Goal: Transaction & Acquisition: Purchase product/service

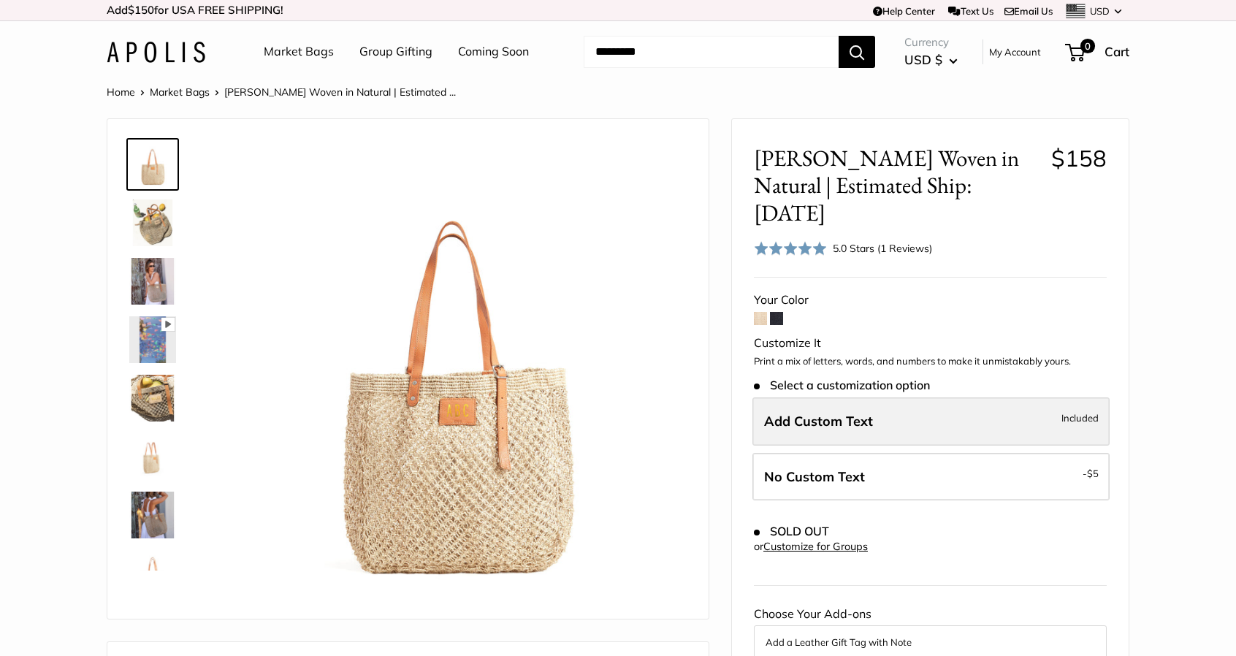
click at [859, 413] on span "Add Custom Text" at bounding box center [818, 421] width 109 height 17
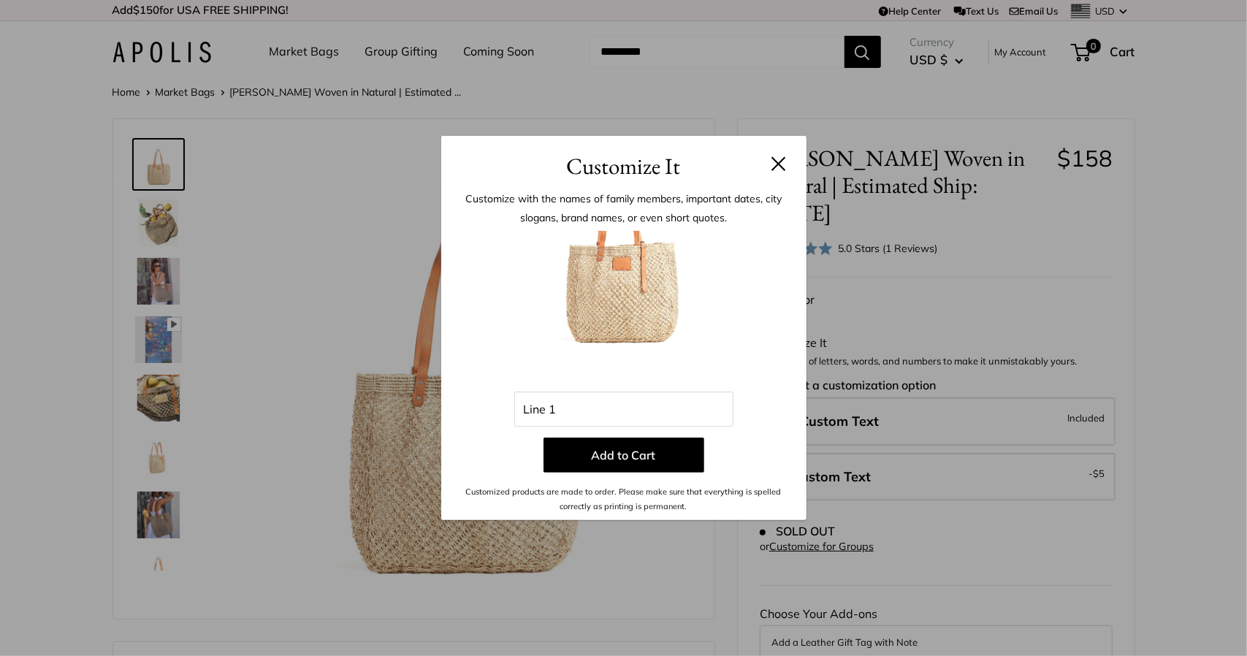
click at [791, 167] on header "Customize It" at bounding box center [623, 159] width 365 height 47
click at [786, 168] on header "Customize It" at bounding box center [623, 159] width 365 height 47
click at [769, 166] on h3 "Customize It" at bounding box center [623, 166] width 321 height 34
click at [207, 100] on div "Customize It Customize with the names of family members, important dates, city …" at bounding box center [623, 328] width 1247 height 656
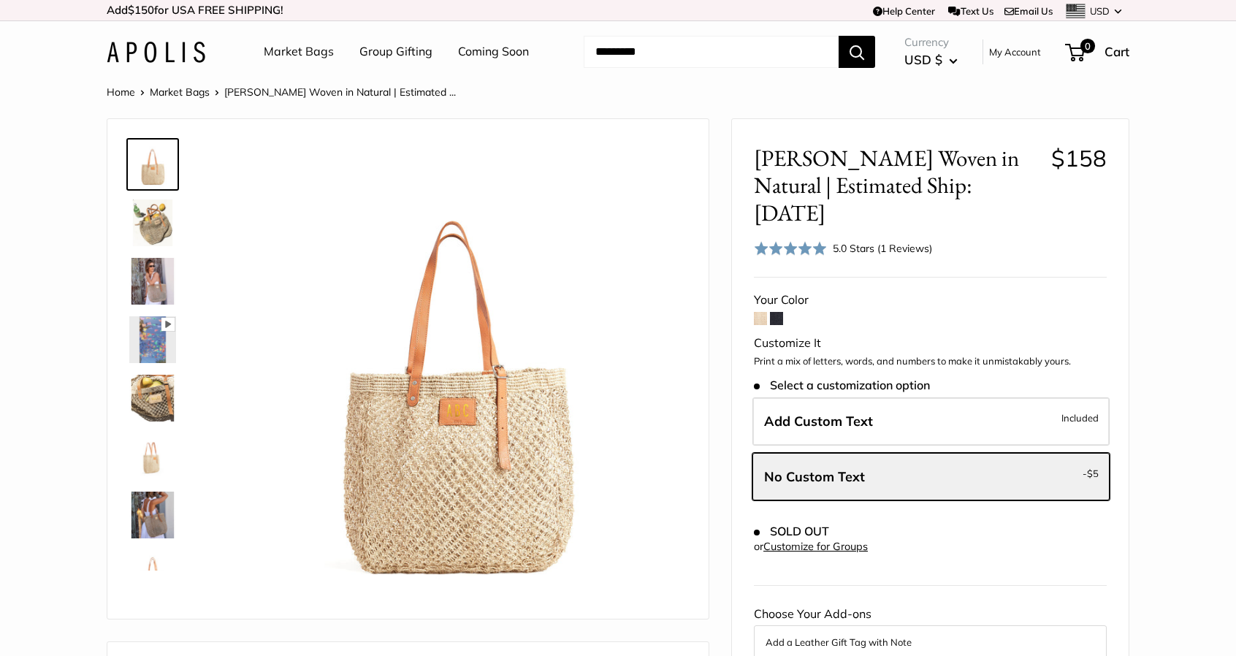
click at [765, 43] on input "Search..." at bounding box center [711, 52] width 255 height 32
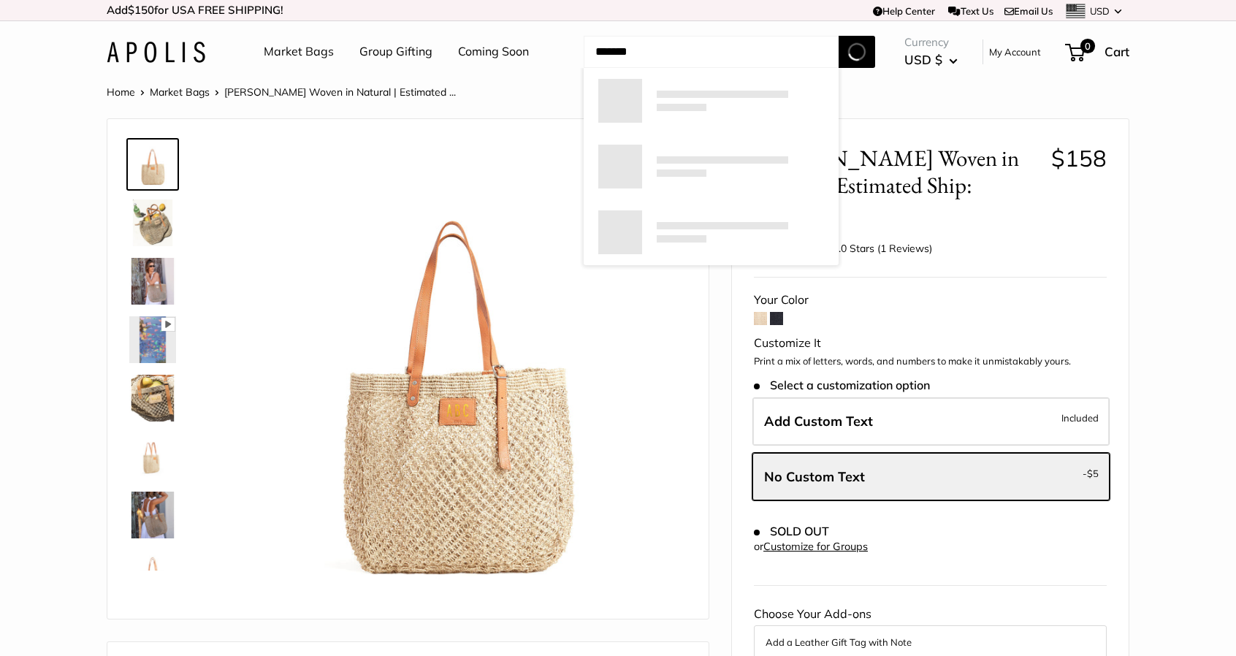
type input "*******"
click at [839, 36] on button "Search" at bounding box center [857, 52] width 37 height 32
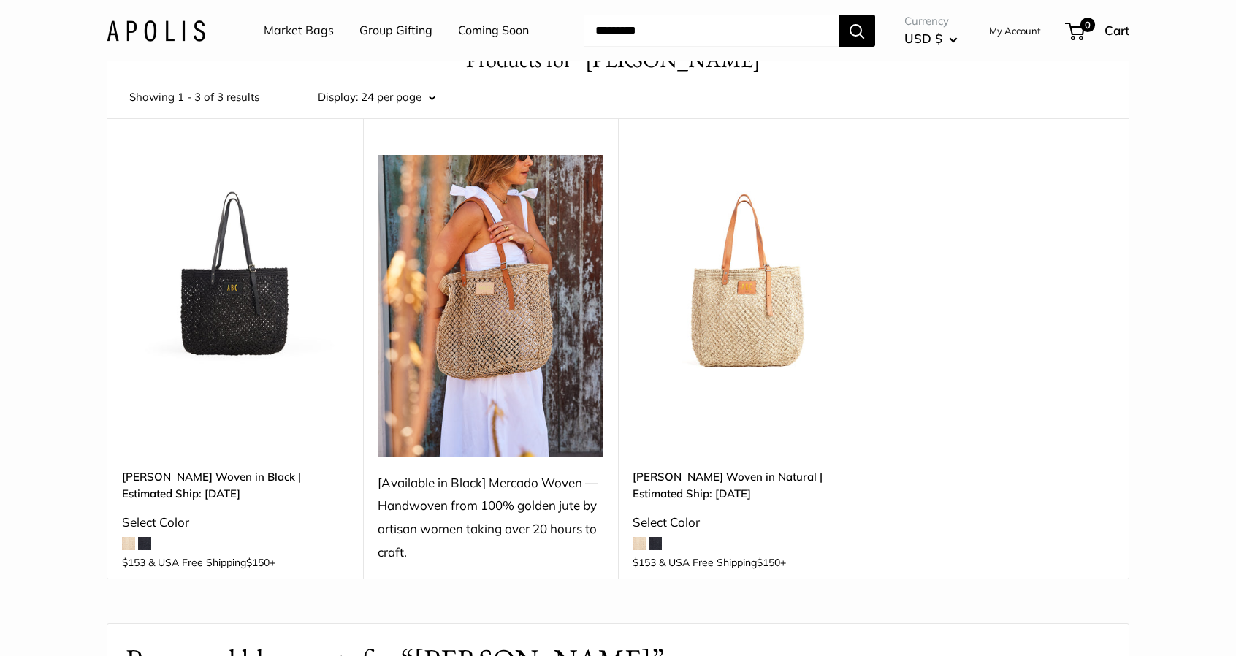
scroll to position [97, 0]
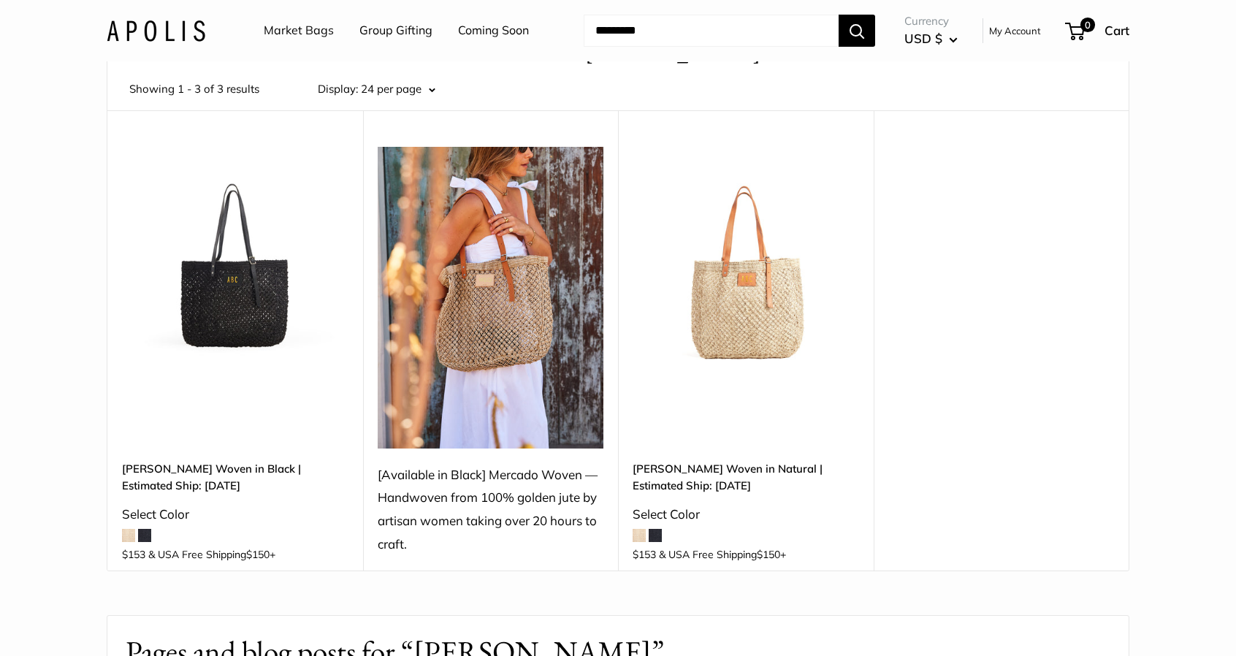
click at [0, 0] on img at bounding box center [0, 0] width 0 height 0
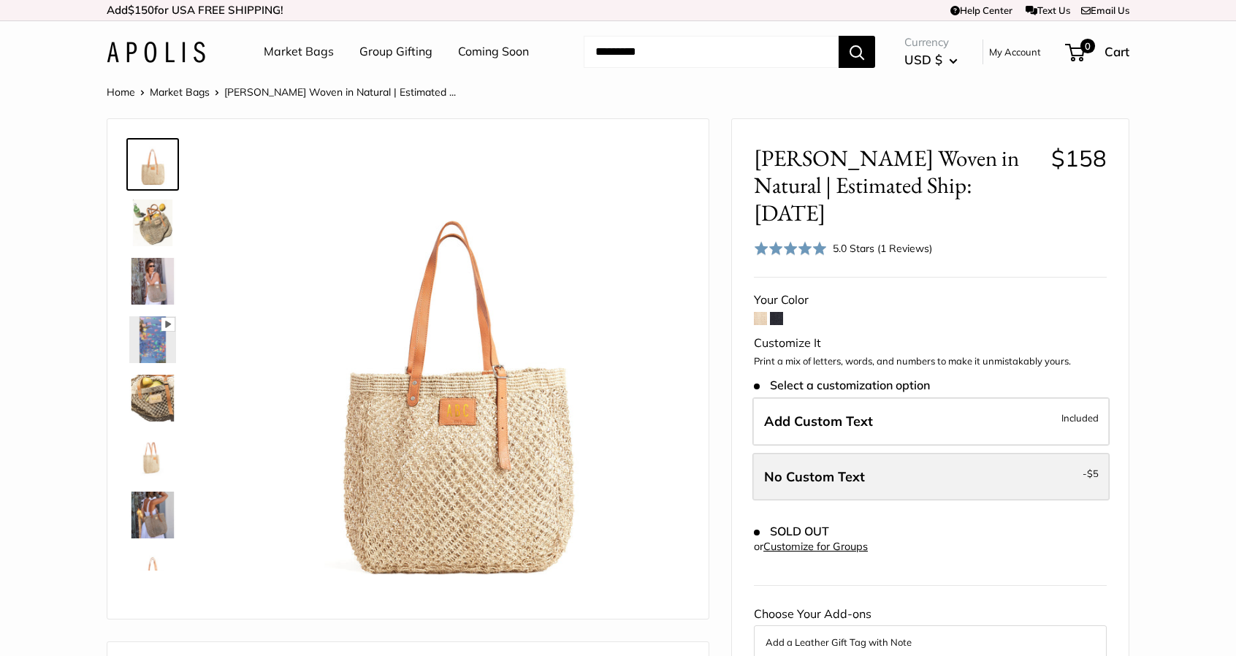
click at [862, 468] on span "No Custom Text" at bounding box center [814, 476] width 101 height 17
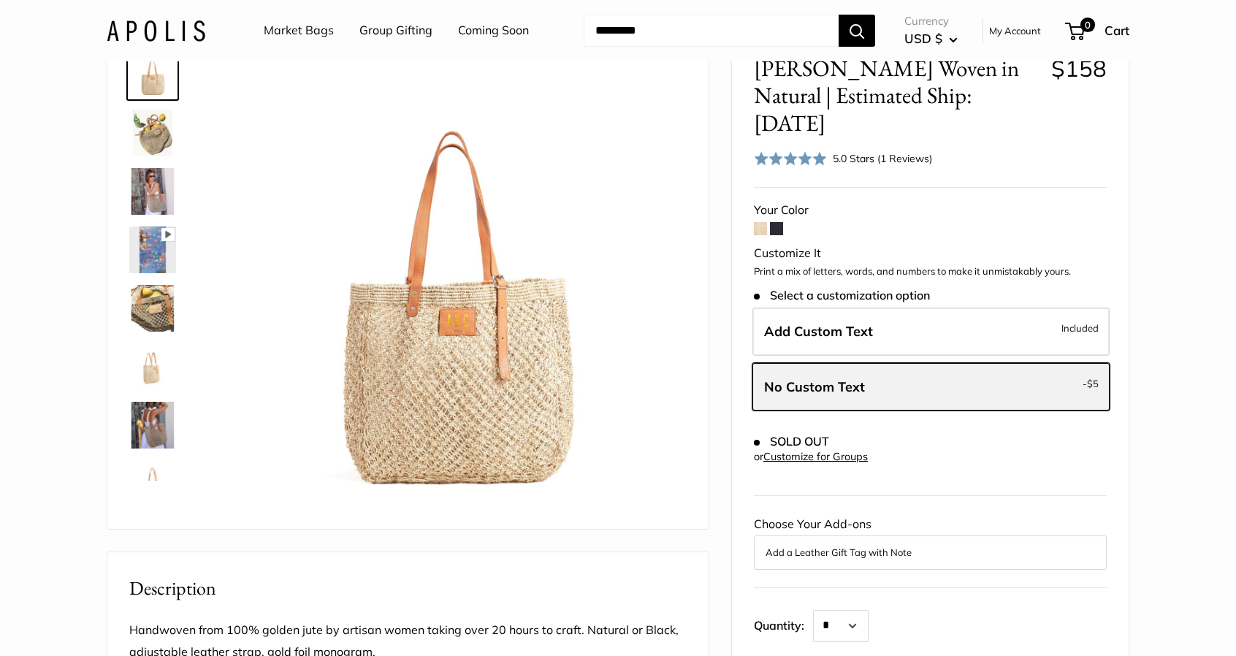
scroll to position [194, 0]
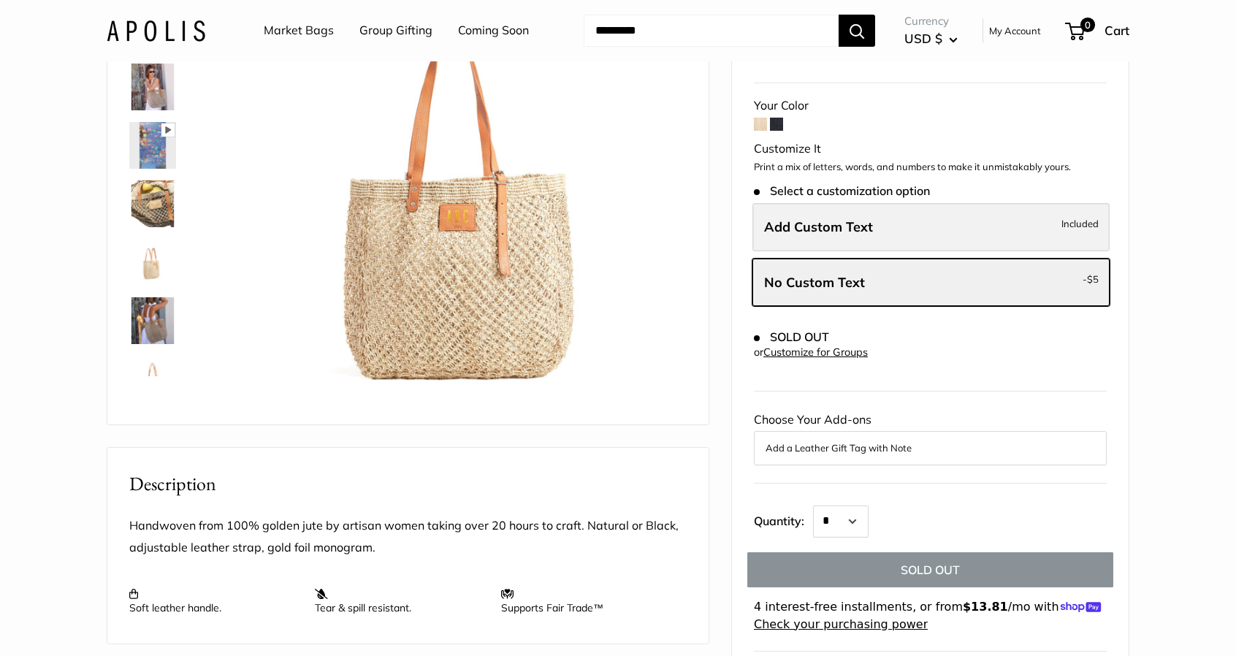
click at [865, 218] on span "Add Custom Text" at bounding box center [818, 226] width 109 height 17
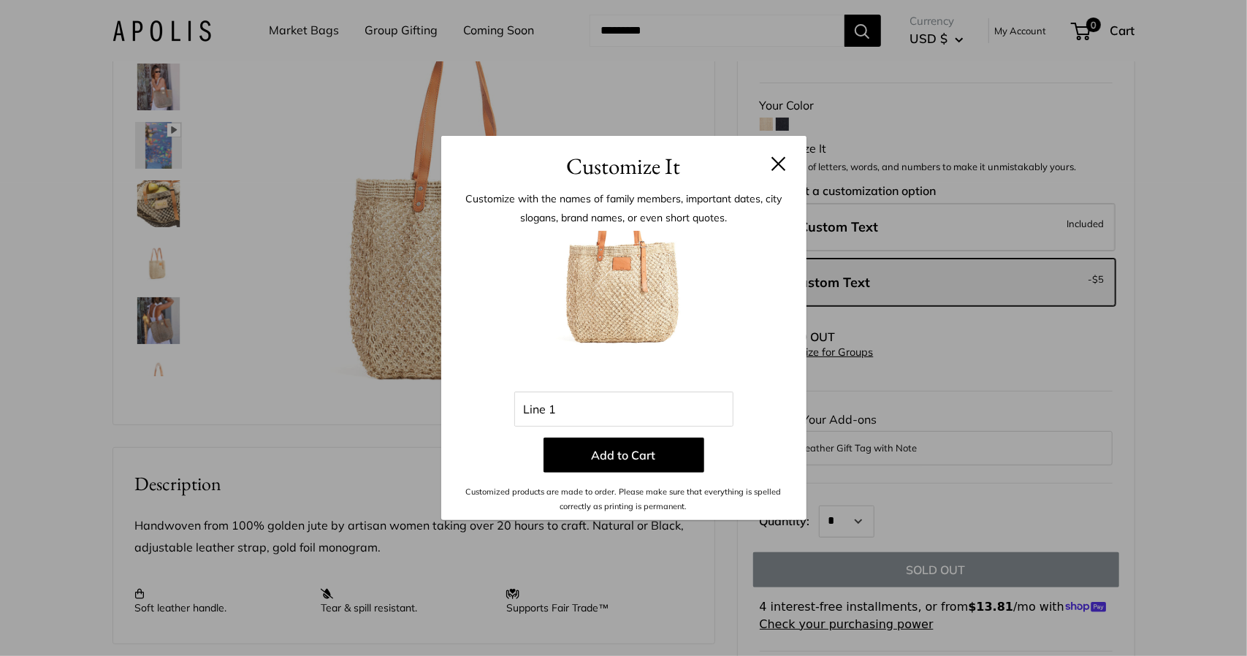
click at [777, 180] on h3 "Customize It" at bounding box center [623, 166] width 321 height 34
click at [782, 144] on header "Customize It" at bounding box center [623, 159] width 365 height 47
click at [782, 164] on button at bounding box center [779, 163] width 15 height 15
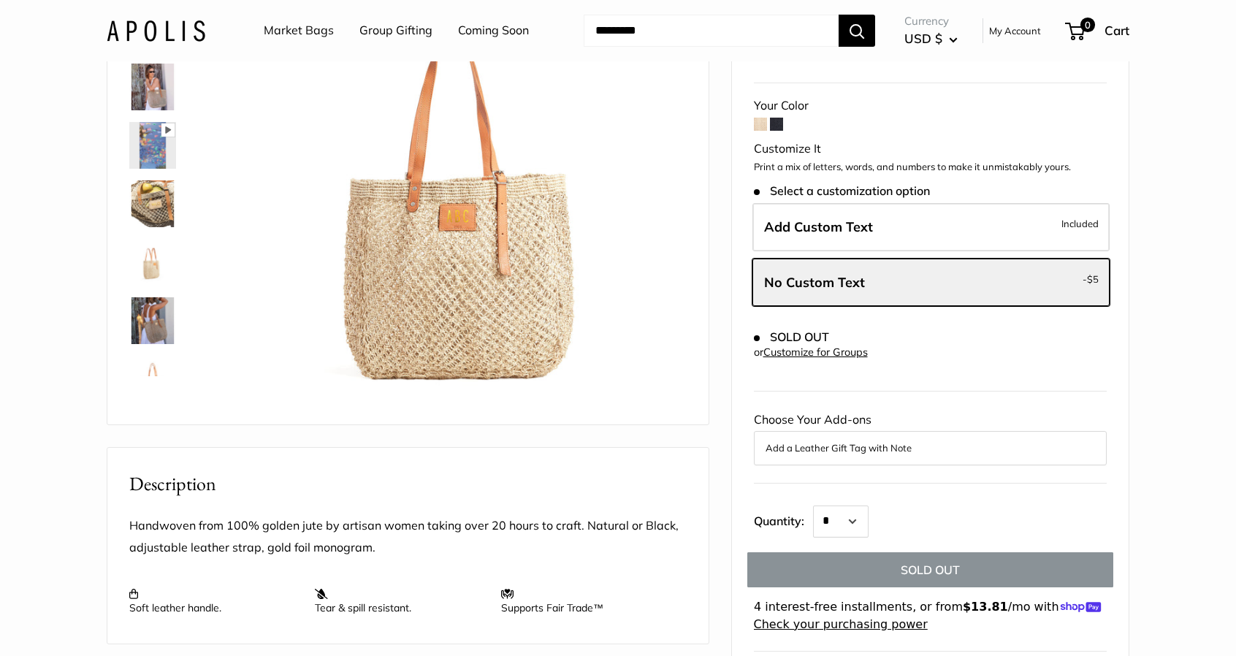
click at [810, 216] on label "Add Custom Text Included" at bounding box center [931, 227] width 357 height 48
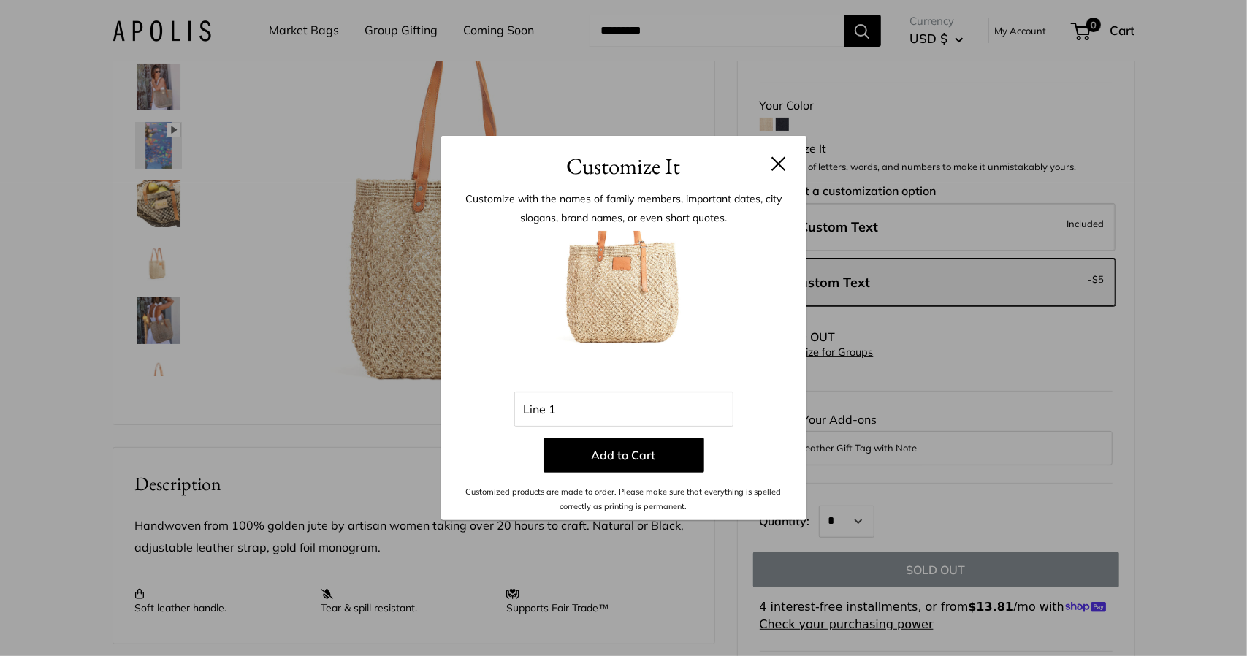
click at [908, 272] on div "Customize It Customize with the names of family members, important dates, city …" at bounding box center [623, 328] width 1247 height 656
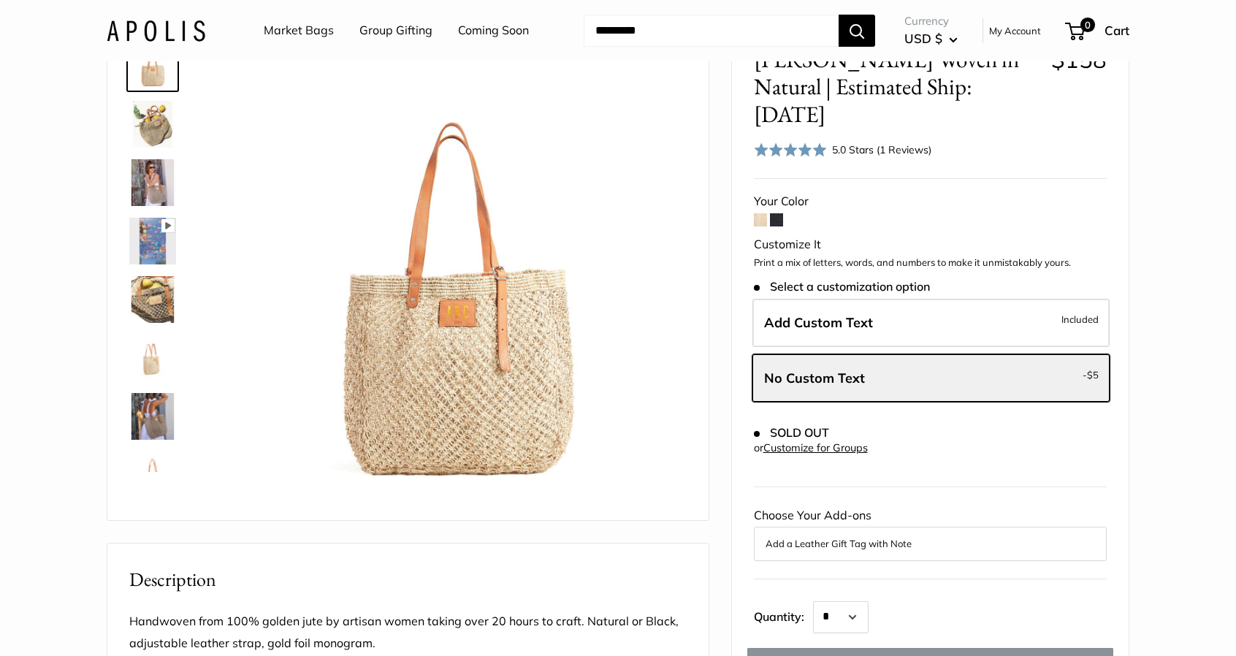
scroll to position [0, 0]
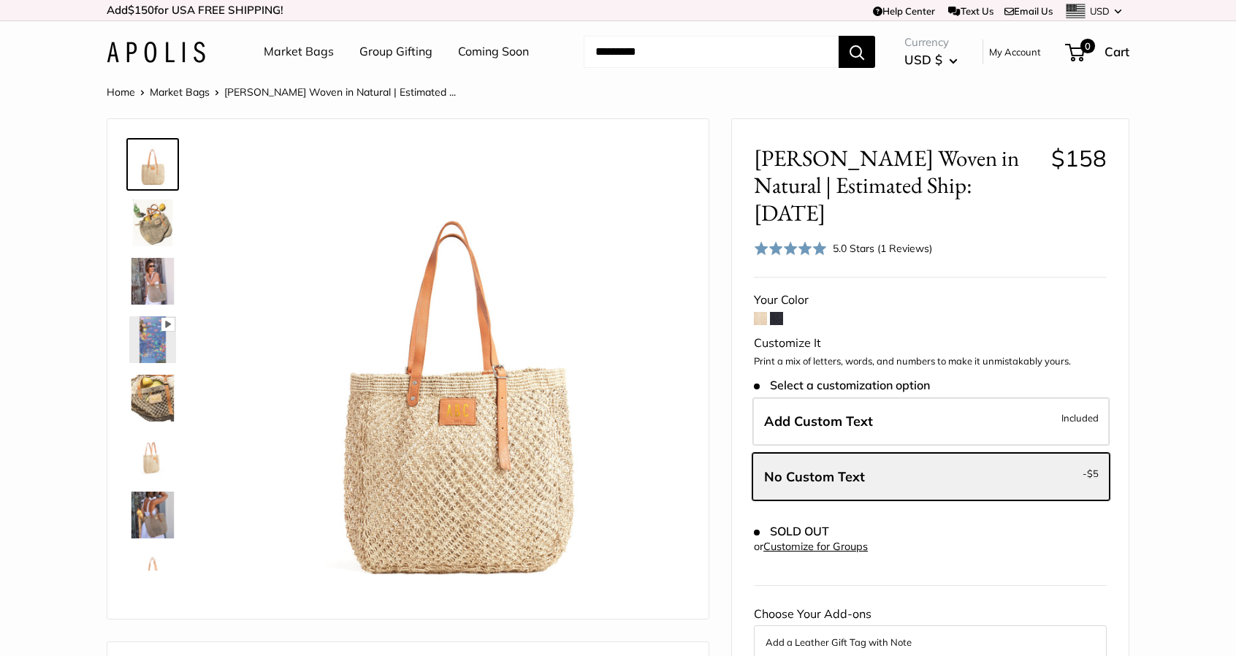
click at [187, 97] on link "Market Bags" at bounding box center [180, 91] width 60 height 13
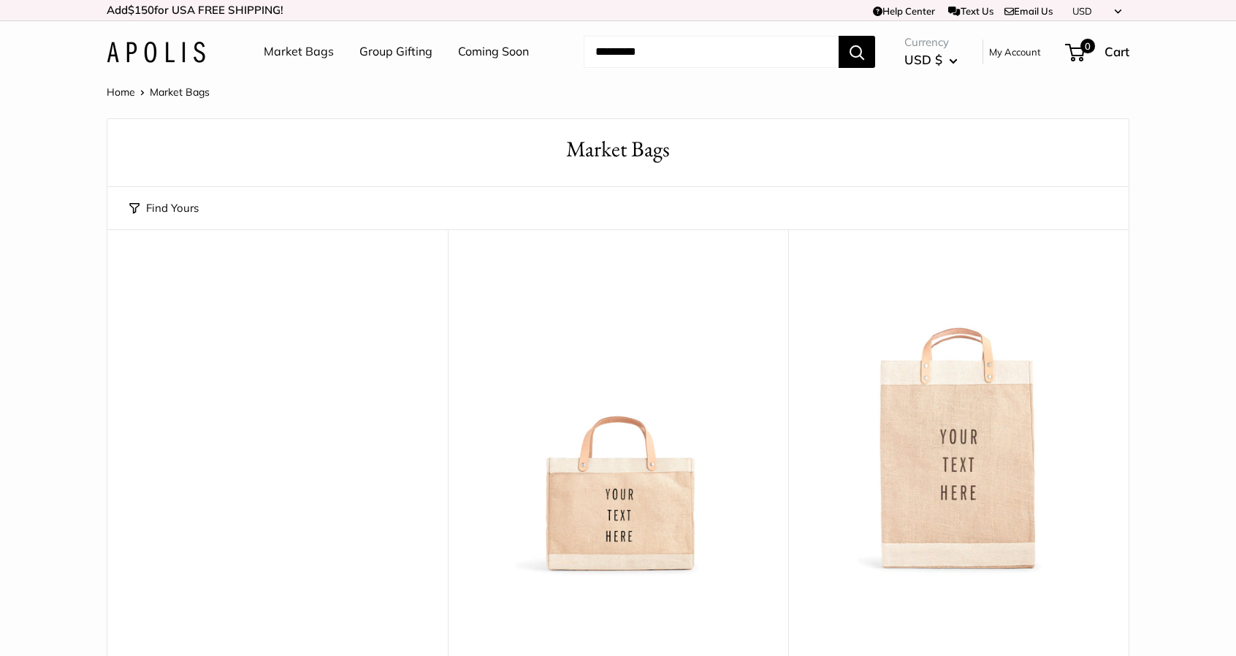
click at [143, 213] on button "Find Yours" at bounding box center [163, 208] width 69 height 20
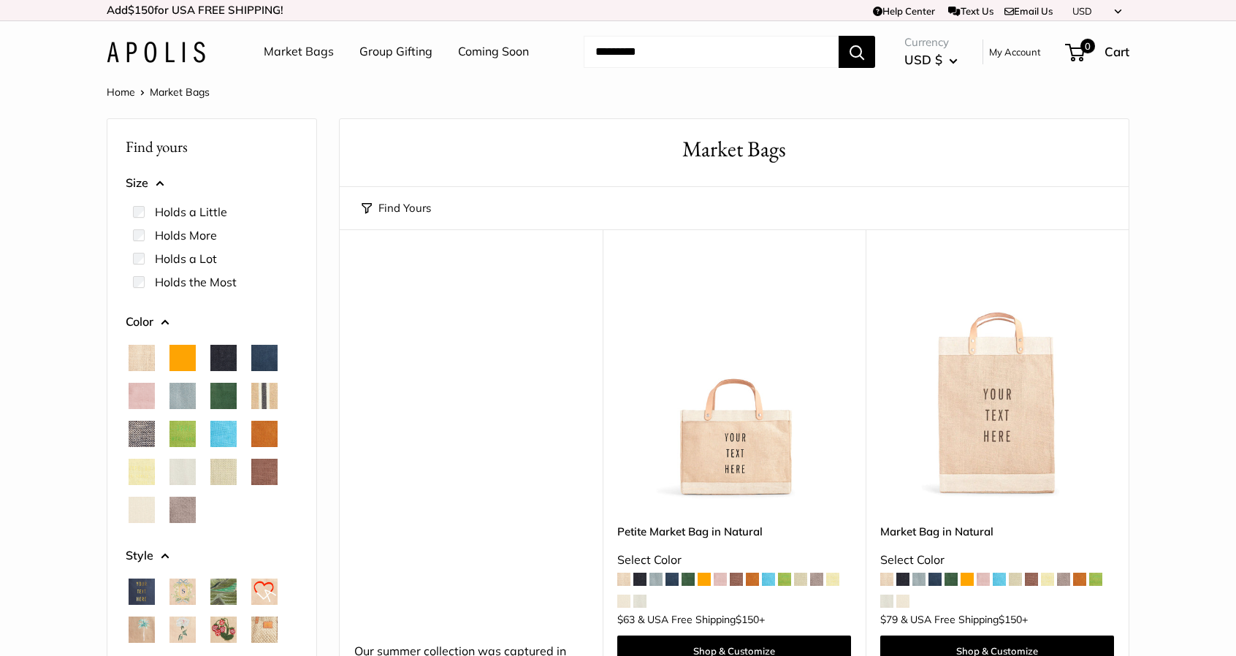
click at [155, 361] on div at bounding box center [212, 434] width 184 height 190
click at [143, 359] on span "Natural" at bounding box center [142, 358] width 26 height 26
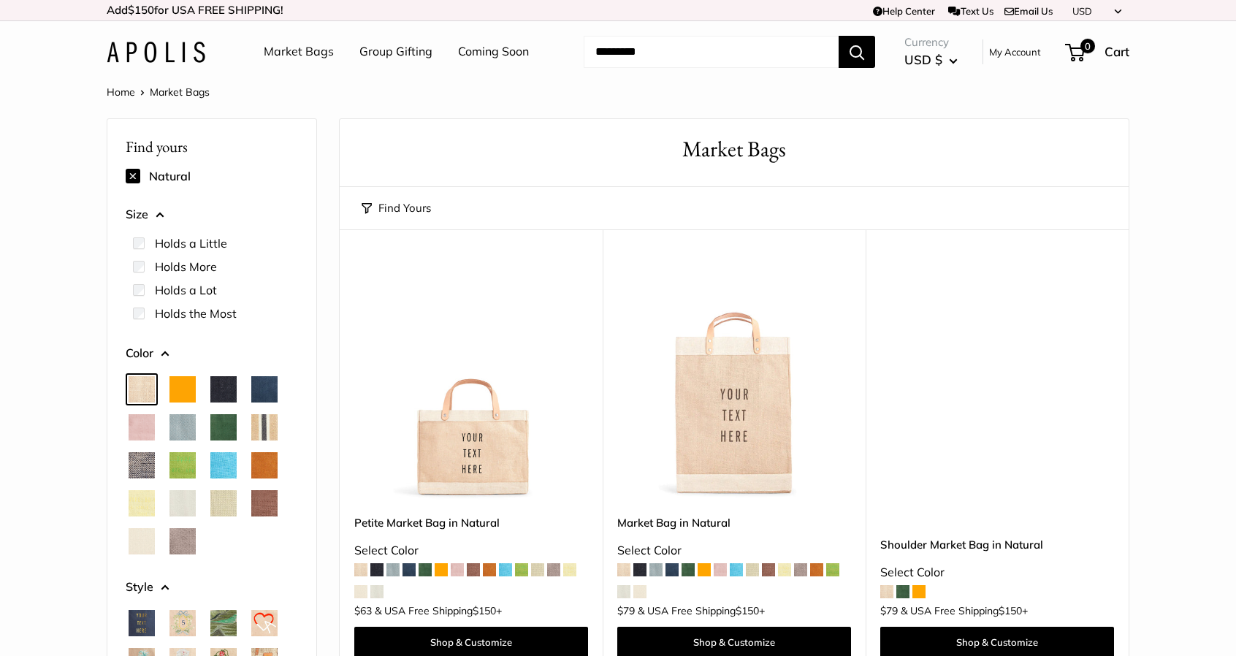
scroll to position [292, 0]
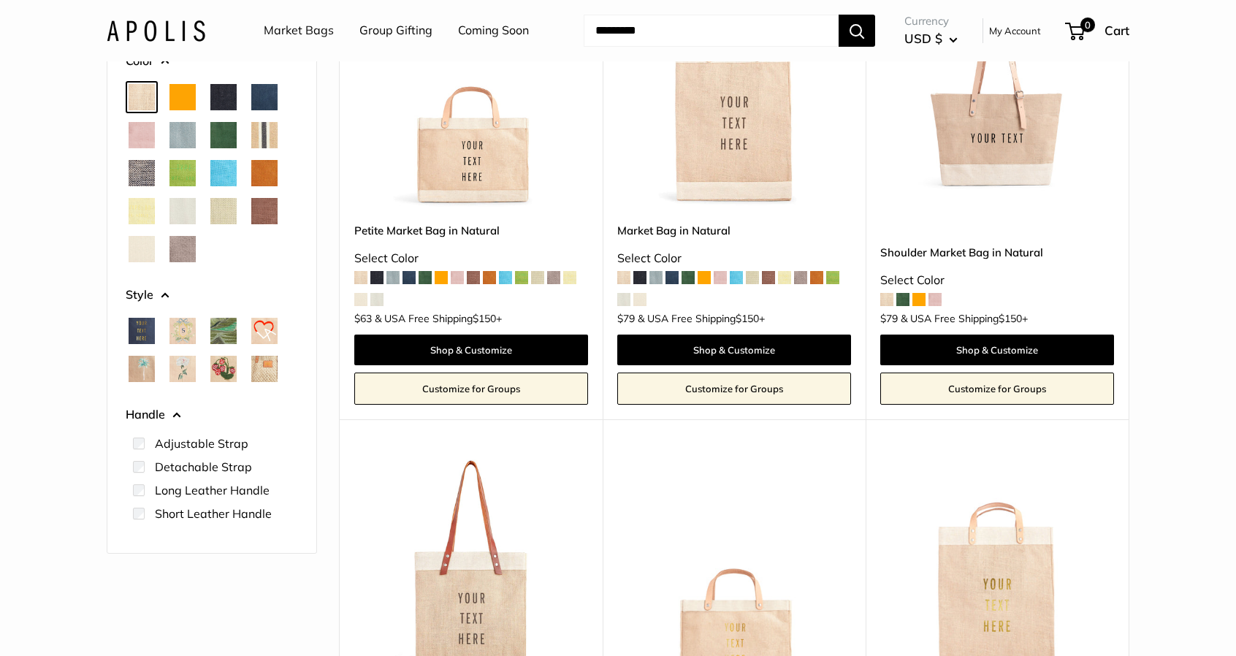
click at [263, 372] on span "Woven" at bounding box center [264, 369] width 26 height 26
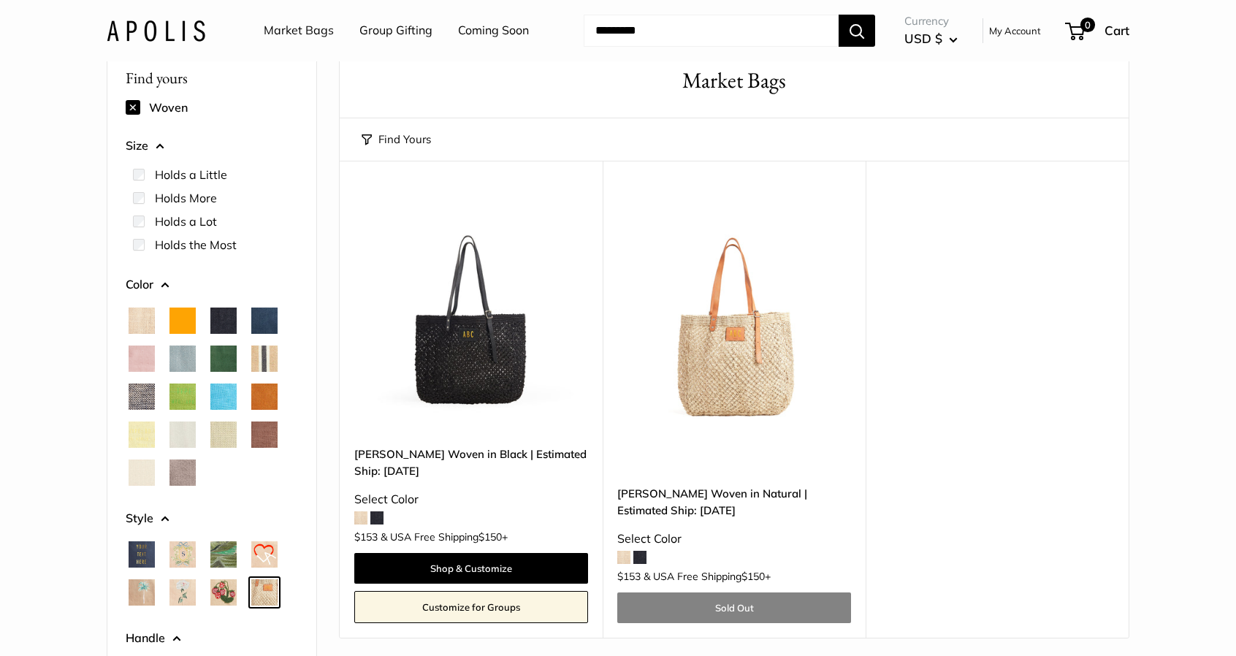
scroll to position [136, 0]
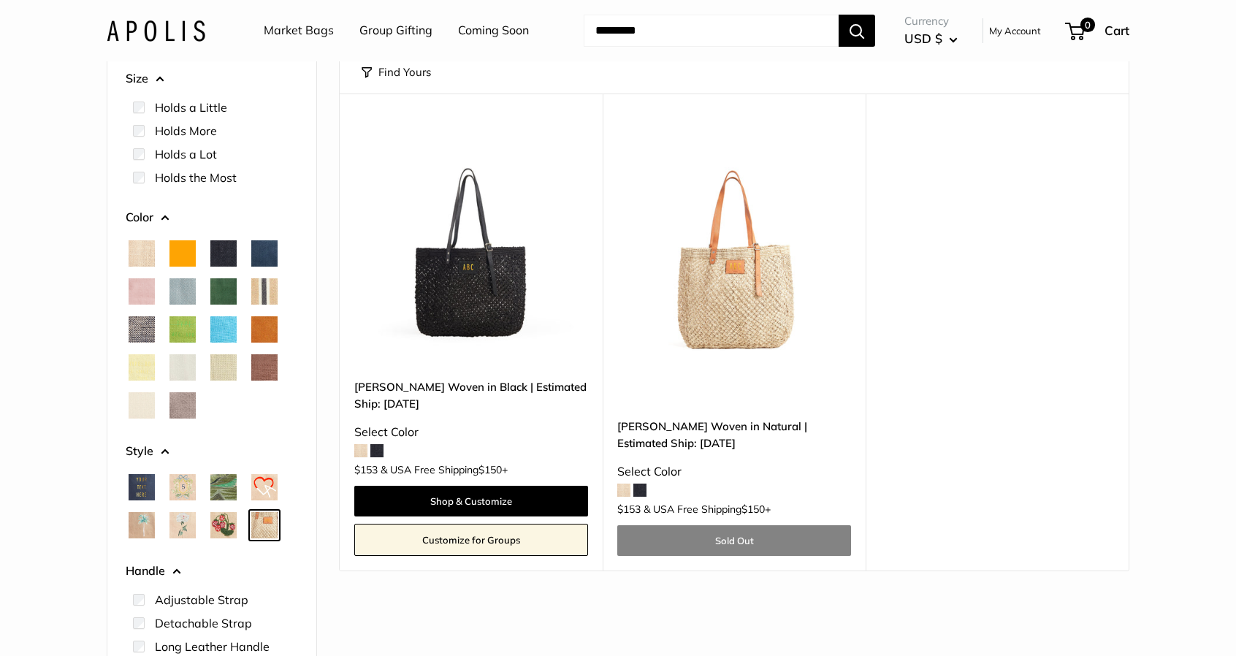
click at [0, 0] on img at bounding box center [0, 0] width 0 height 0
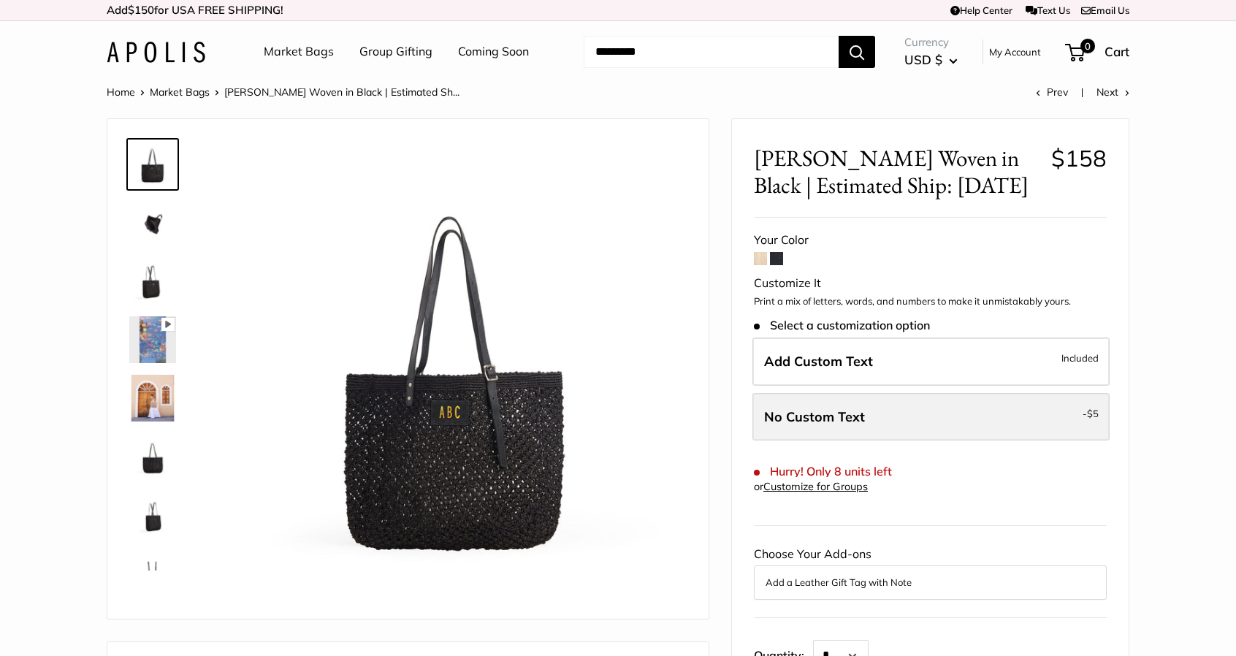
click at [831, 408] on span "No Custom Text" at bounding box center [814, 416] width 101 height 17
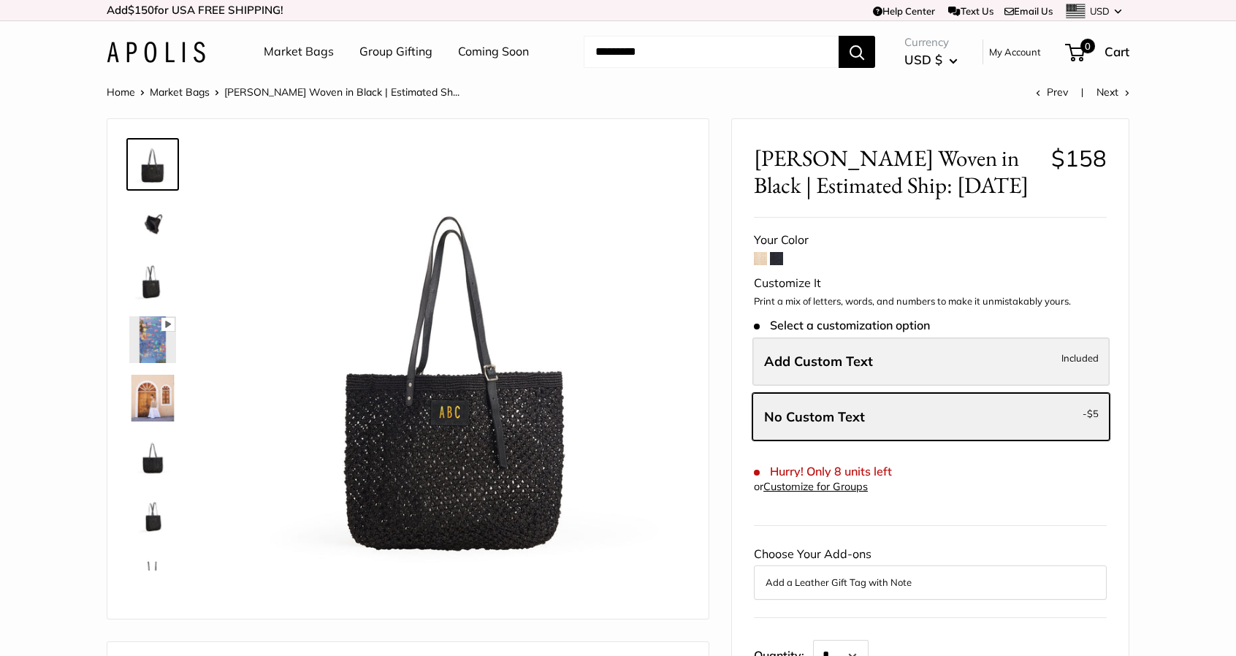
click at [864, 366] on span "Add Custom Text" at bounding box center [818, 361] width 109 height 17
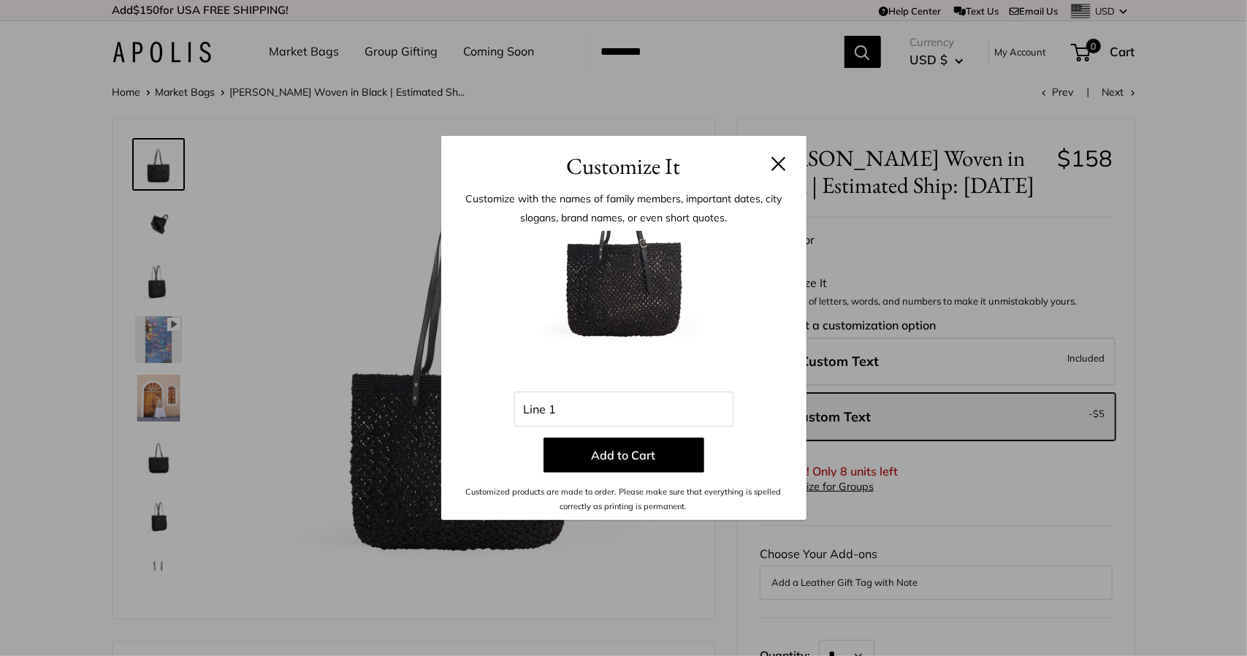
click at [862, 460] on div "Customize It Customize with the names of family members, important dates, city …" at bounding box center [623, 328] width 1247 height 656
